Goal: Transaction & Acquisition: Book appointment/travel/reservation

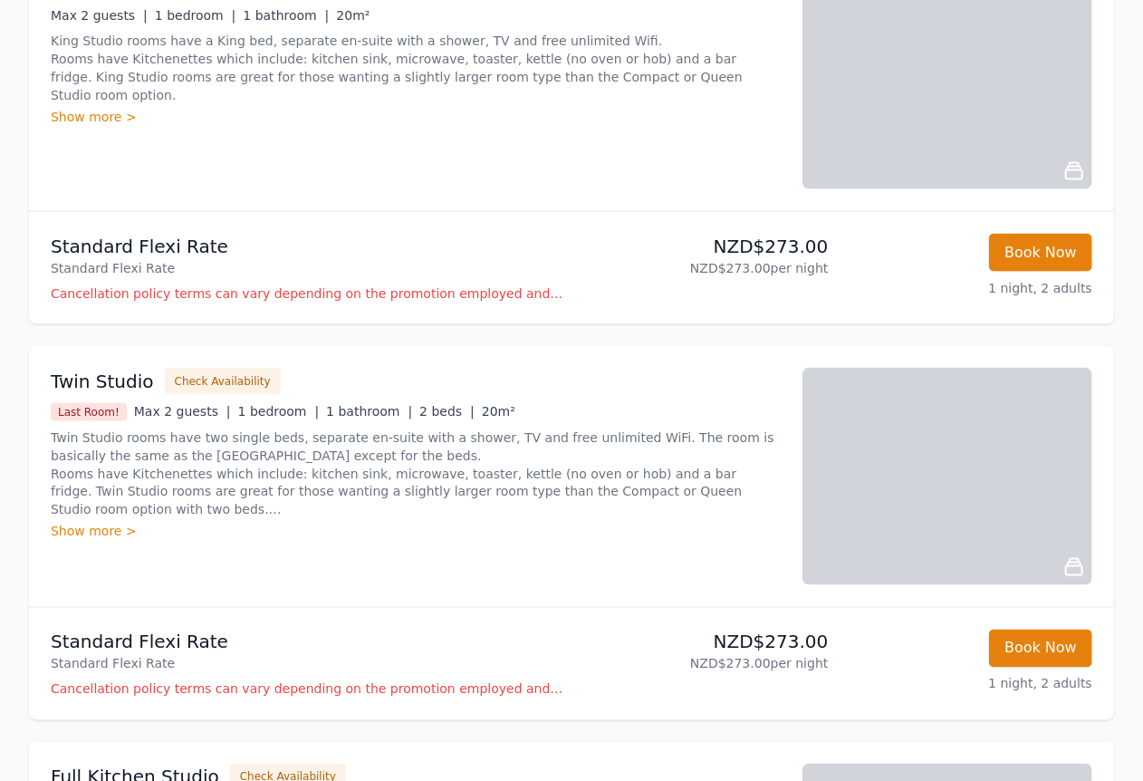
scroll to position [1161, 0]
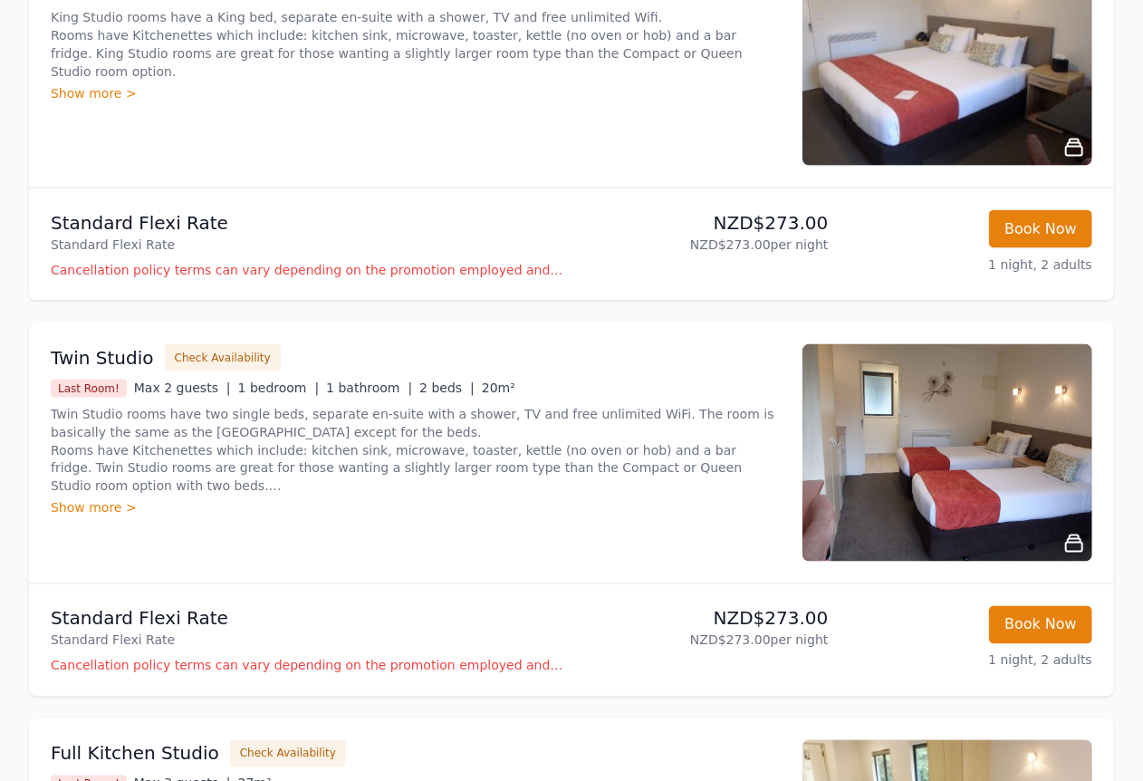
click at [914, 448] on img at bounding box center [948, 452] width 290 height 217
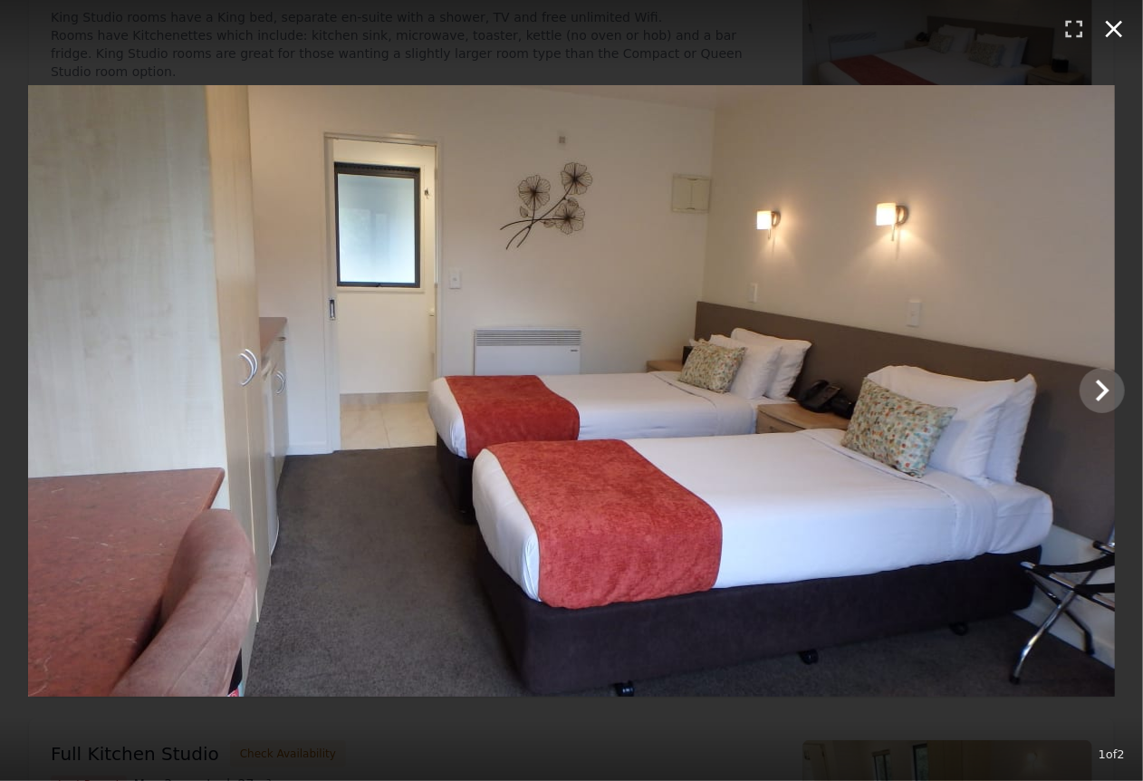
click at [1109, 29] on icon "button" at bounding box center [1114, 28] width 29 height 29
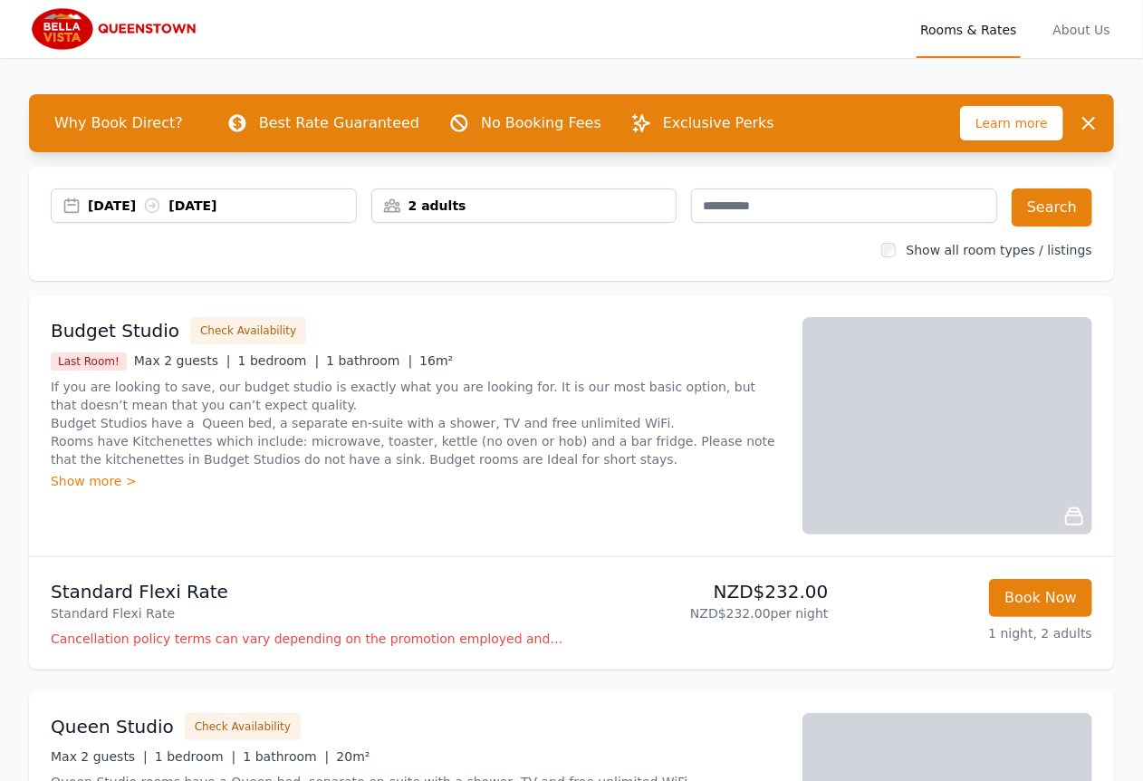
scroll to position [0, 0]
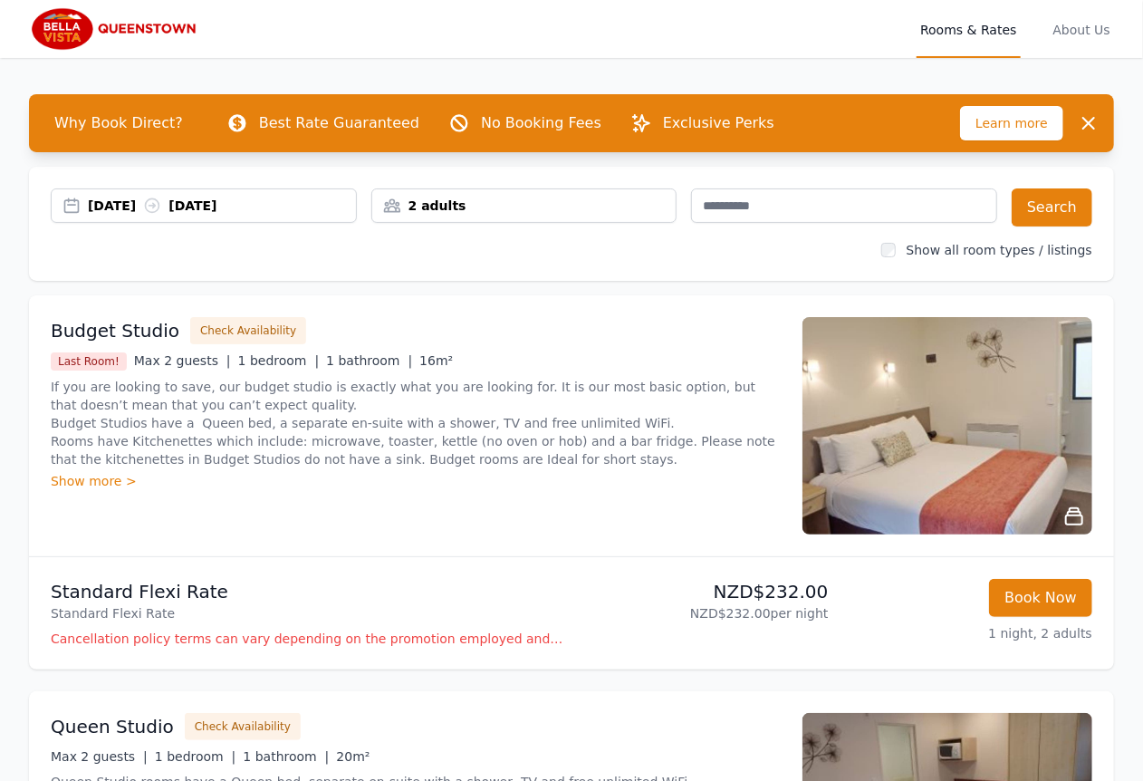
click at [118, 207] on div "[DATE] [DATE]" at bounding box center [222, 206] width 268 height 18
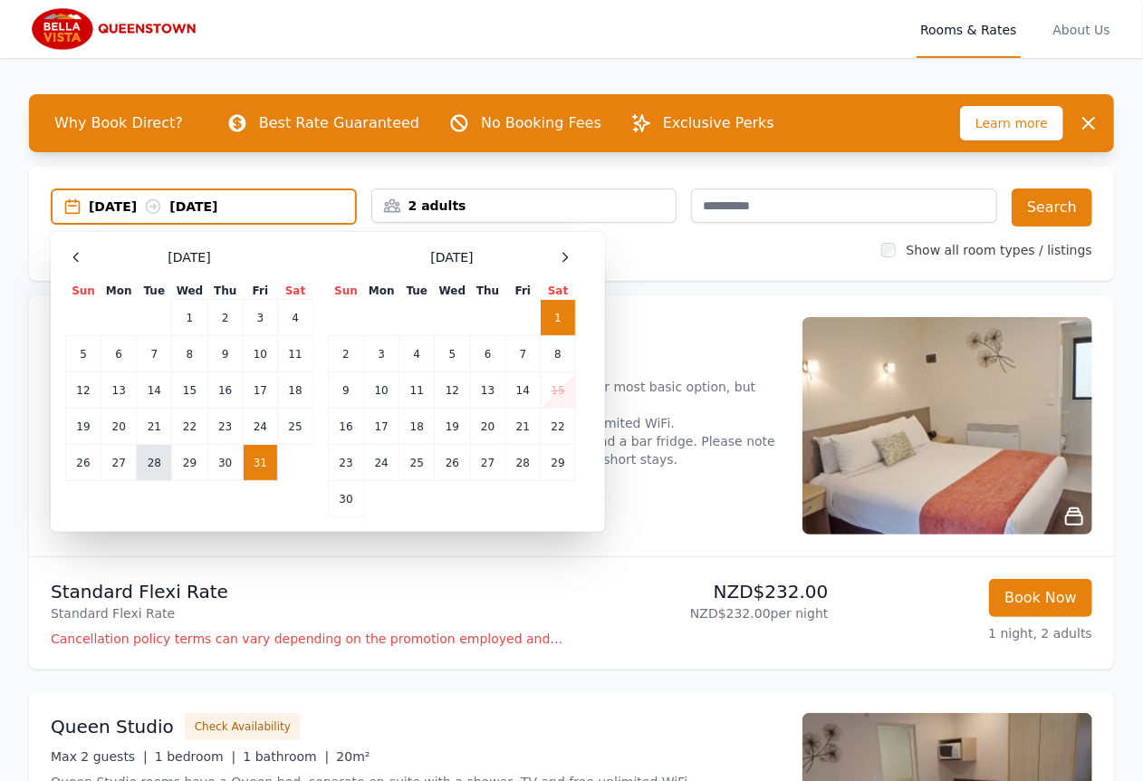
click at [159, 461] on td "28" at bounding box center [154, 463] width 35 height 36
click at [1037, 215] on button "Search" at bounding box center [1052, 207] width 81 height 38
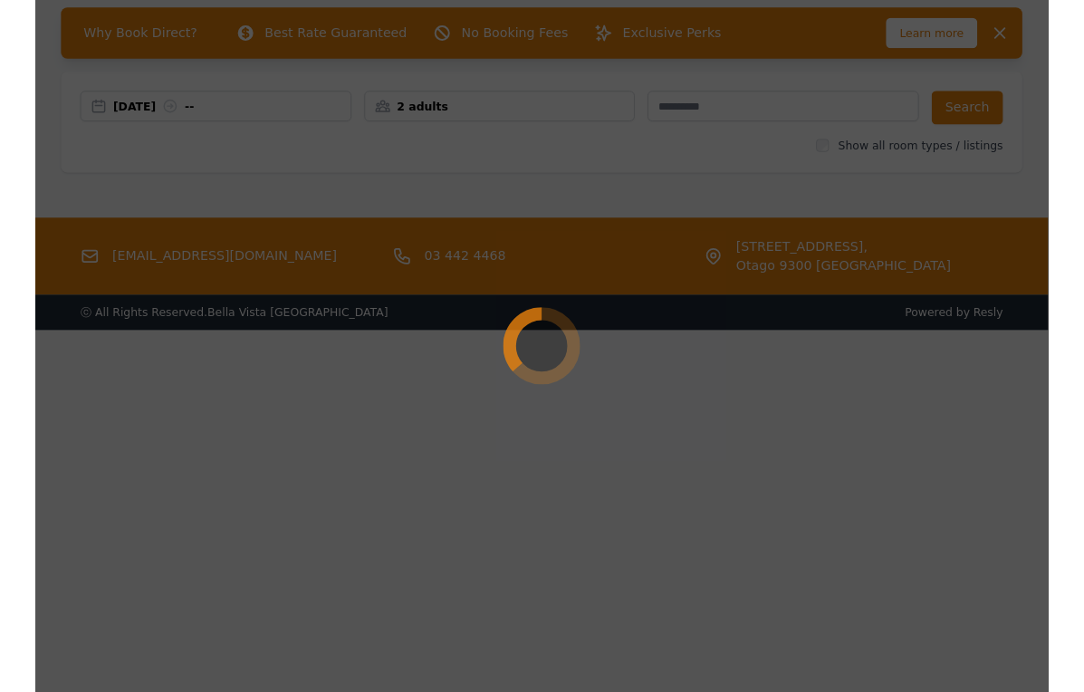
scroll to position [85, 0]
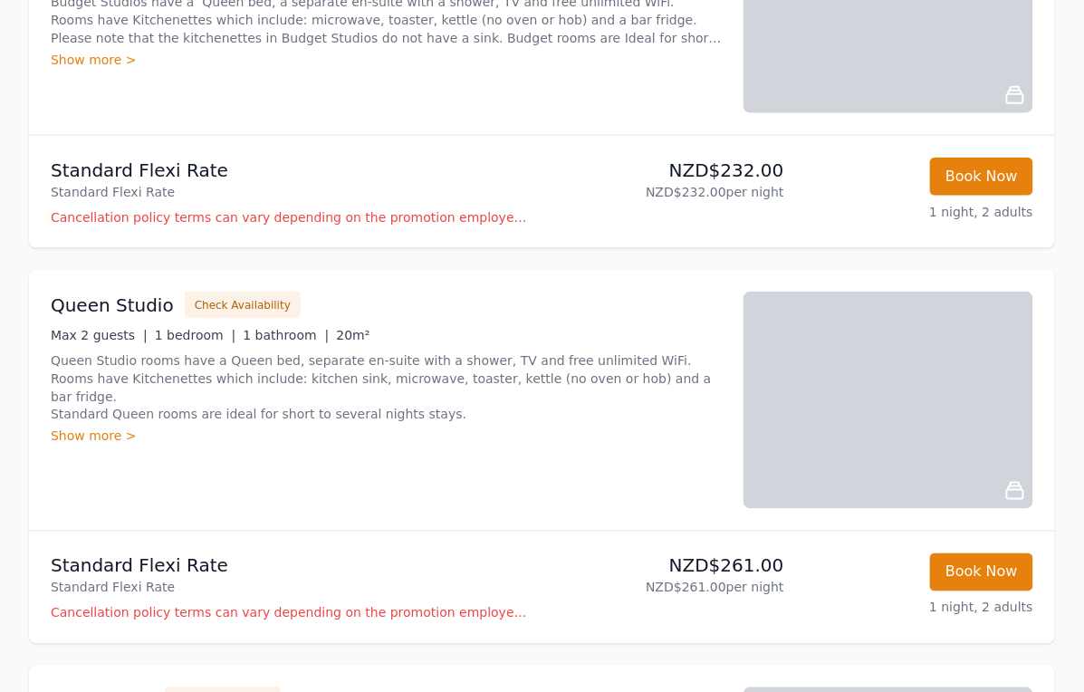
scroll to position [439, 0]
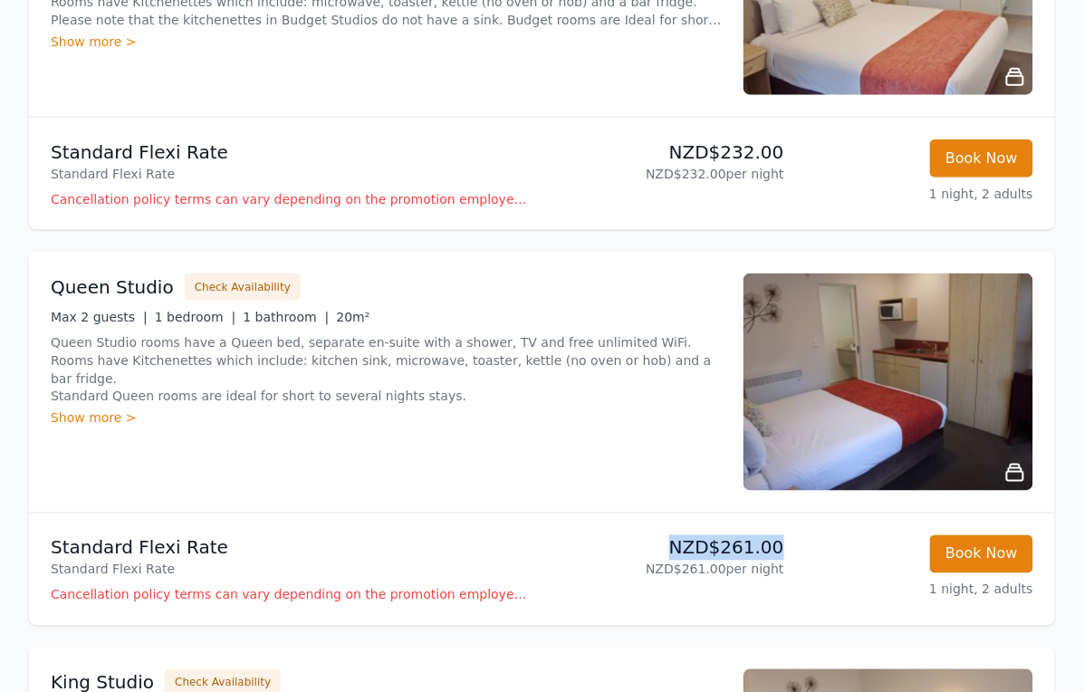
drag, startPoint x: 681, startPoint y: 551, endPoint x: 792, endPoint y: 548, distance: 110.6
click at [792, 548] on li "Standard Flexi Rate Standard Flexi Rate NZD$261.00 NZD$261.00 per night Book No…" at bounding box center [542, 570] width 1026 height 112
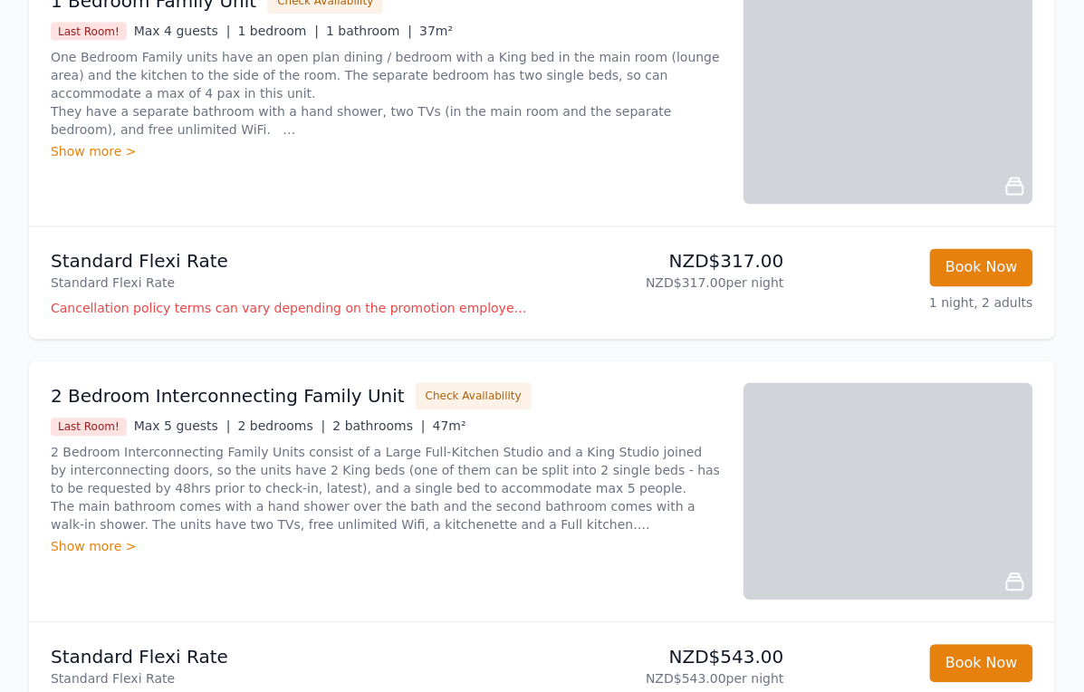
scroll to position [2306, 0]
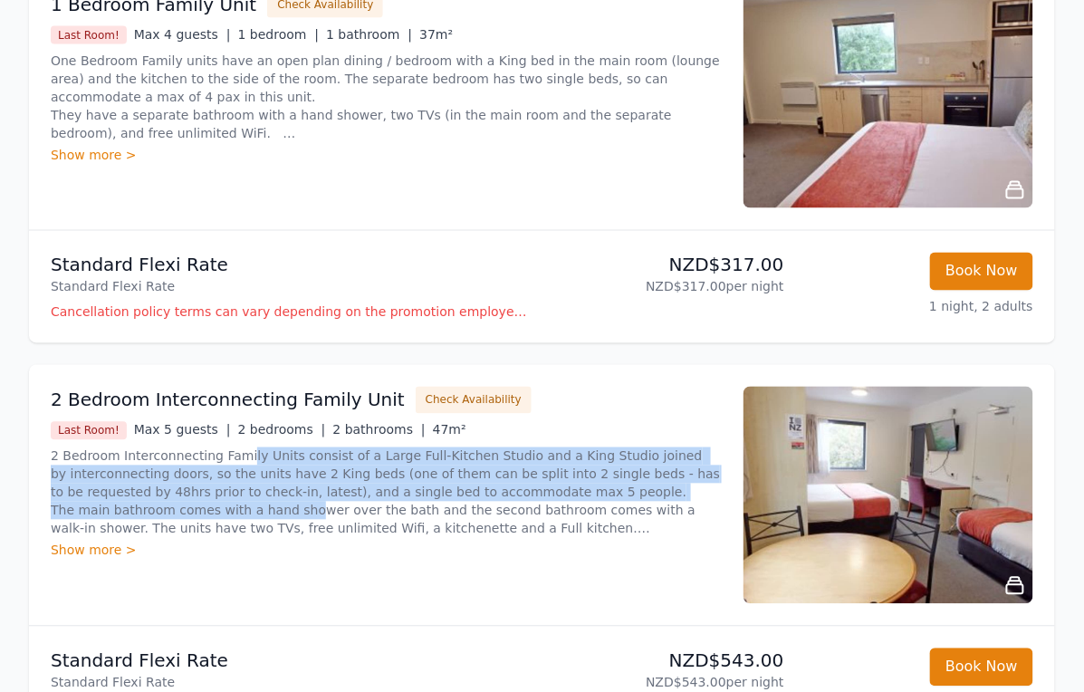
drag, startPoint x: 244, startPoint y: 457, endPoint x: 310, endPoint y: 496, distance: 76.8
click at [310, 496] on p "2 Bedroom Interconnecting Family Units consist of a Large Full-Kitchen Studio a…" at bounding box center [386, 493] width 671 height 91
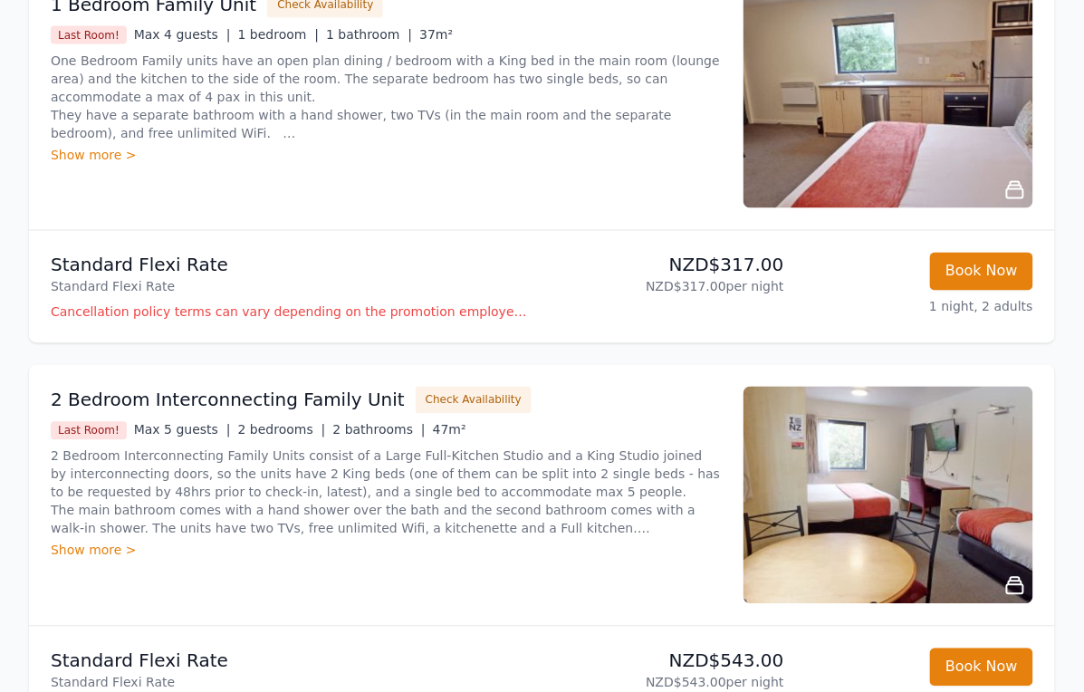
click at [494, 508] on p "2 Bedroom Interconnecting Family Units consist of a Large Full-Kitchen Studio a…" at bounding box center [386, 493] width 671 height 91
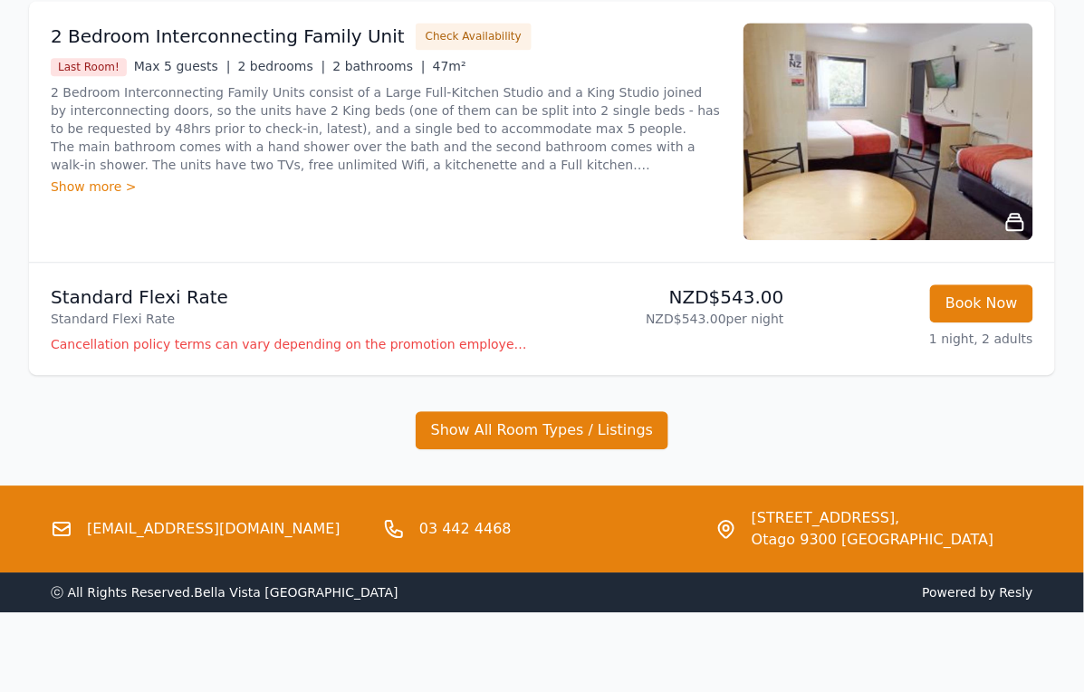
scroll to position [2668, 0]
